Goal: Find specific page/section: Find specific page/section

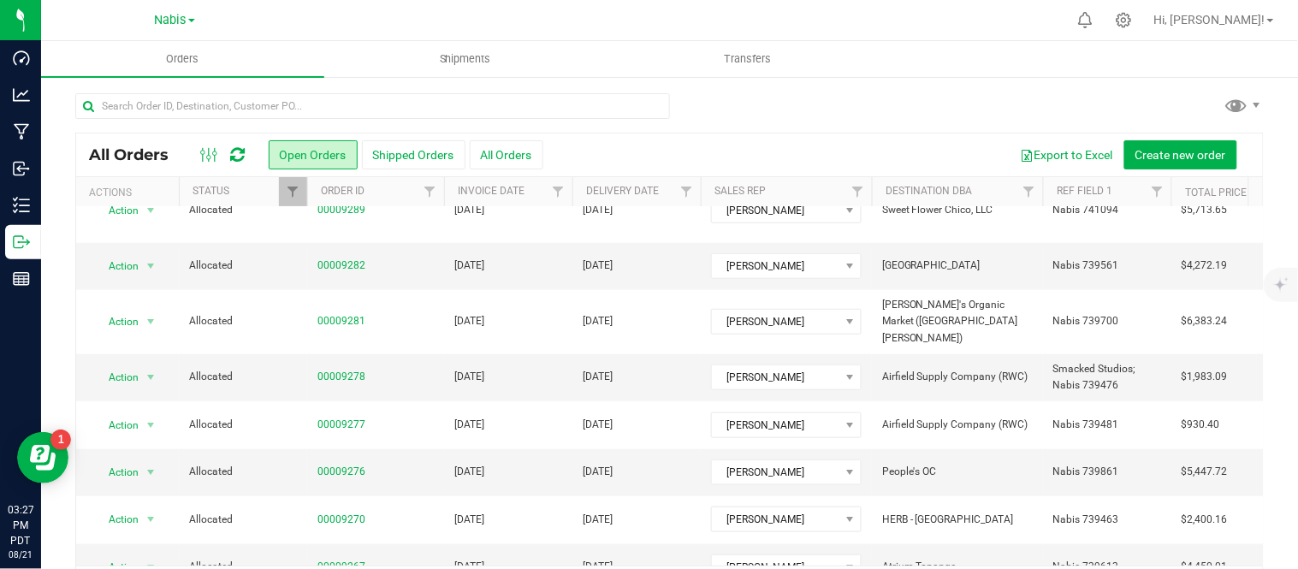
scroll to position [380, 0]
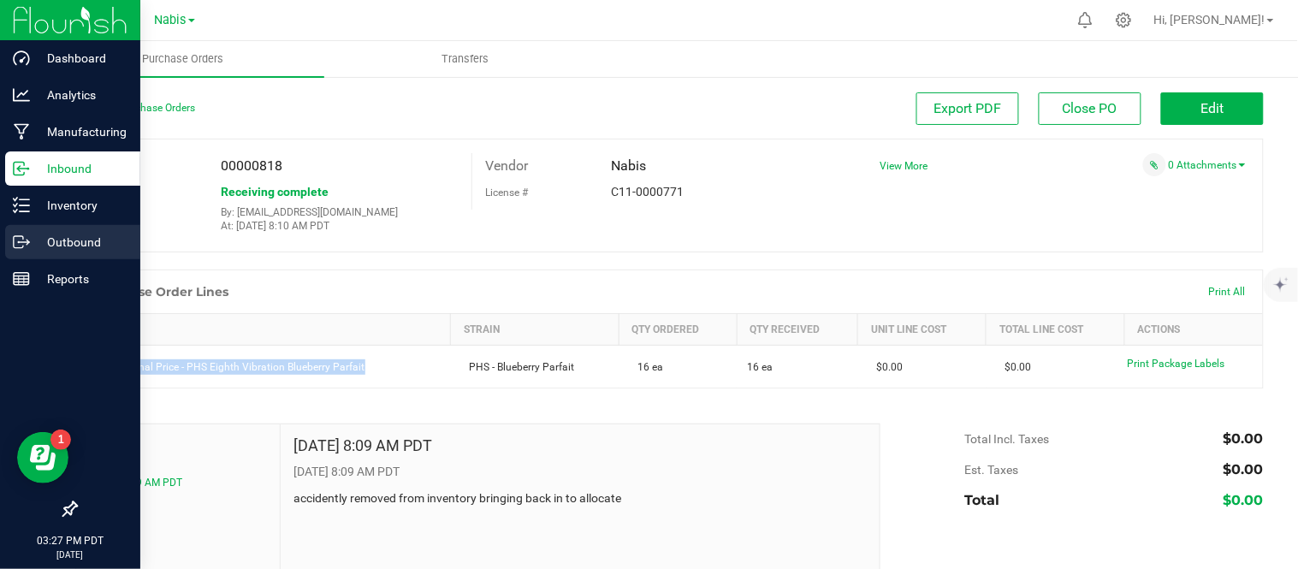
click at [39, 253] on div "Outbound" at bounding box center [72, 242] width 135 height 34
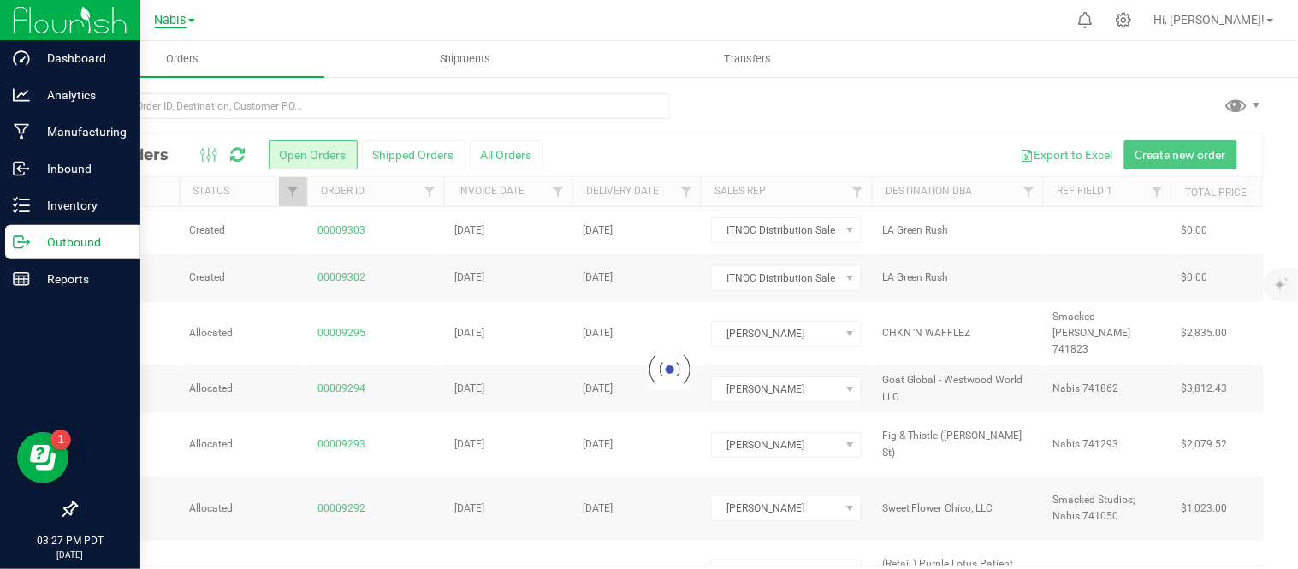
click at [177, 20] on span "Nabis" at bounding box center [171, 20] width 32 height 15
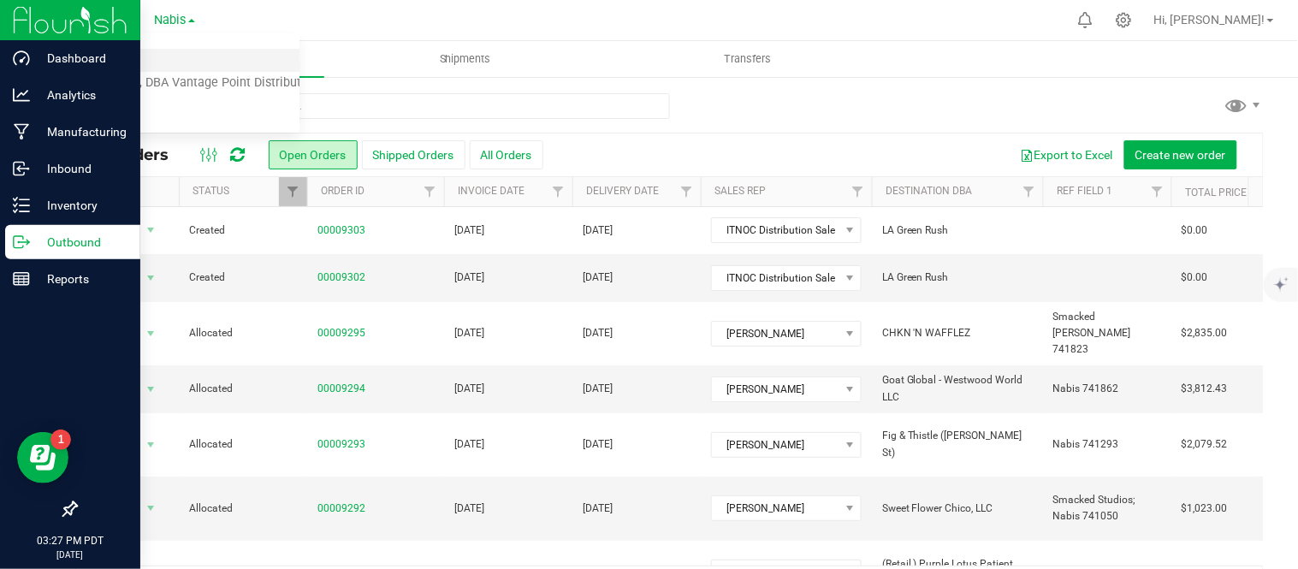
click at [134, 51] on link "MSR Supply" at bounding box center [175, 60] width 250 height 23
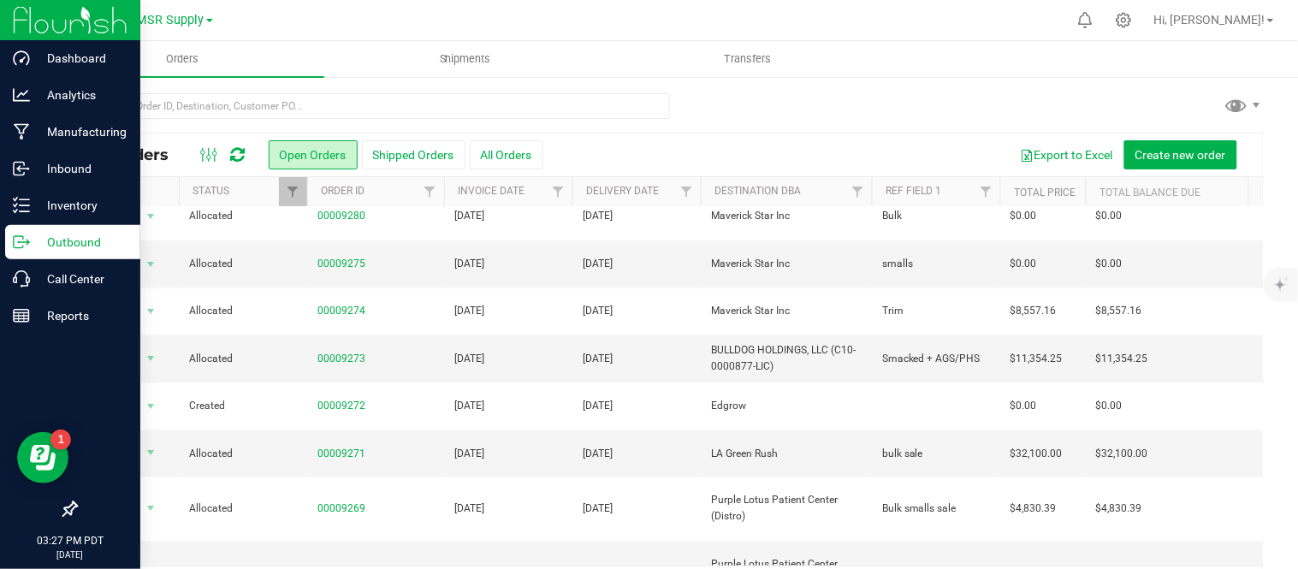
scroll to position [584, 0]
